Goal: Navigation & Orientation: Find specific page/section

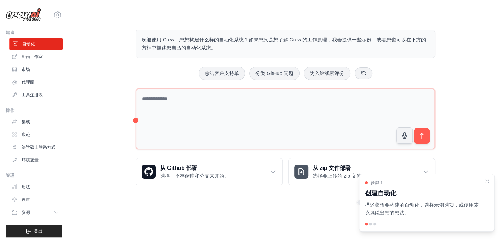
click at [22, 49] on link "自动化" at bounding box center [35, 43] width 53 height 11
click at [24, 58] on font "船员工作室" at bounding box center [32, 56] width 21 height 5
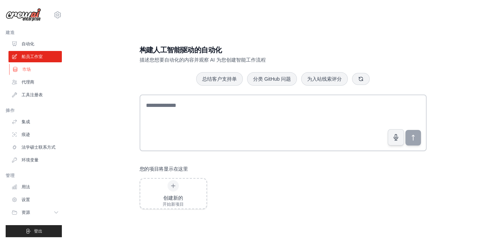
click at [31, 66] on link "市场" at bounding box center [35, 69] width 53 height 11
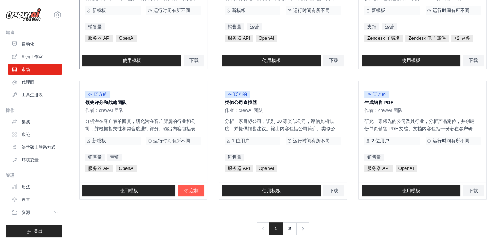
scroll to position [414, 0]
